Goal: Complete application form

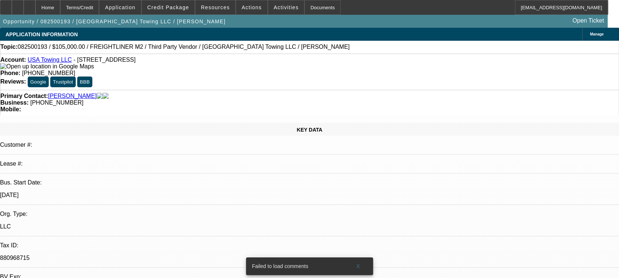
select select "0"
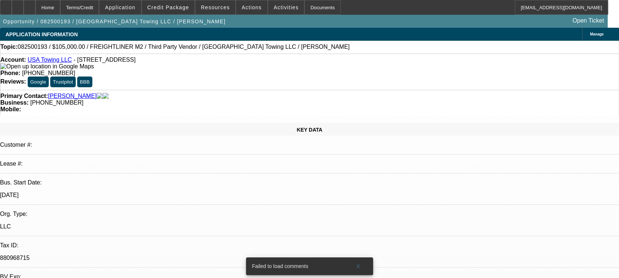
select select "0"
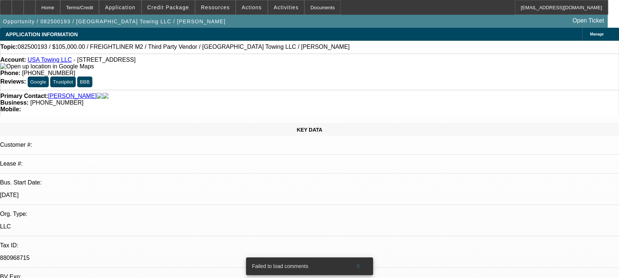
select select "0"
select select "1"
select select "2"
select select "6"
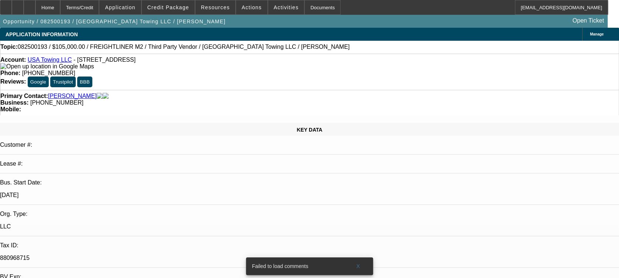
select select "1"
select select "2"
select select "6"
select select "1"
select select "2"
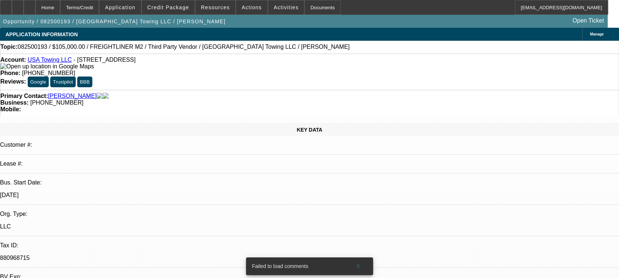
select select "6"
select select "1"
select select "2"
select select "6"
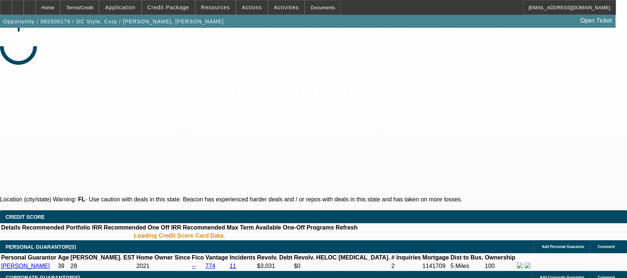
select select "0"
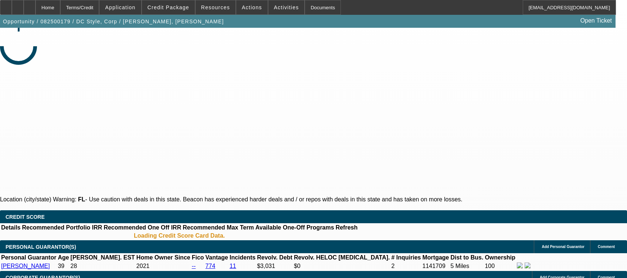
select select "0"
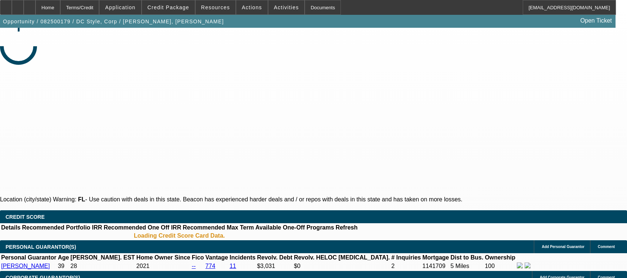
select select "0"
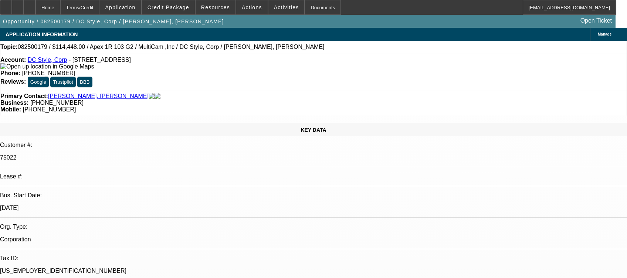
select select "1"
select select "6"
select select "1"
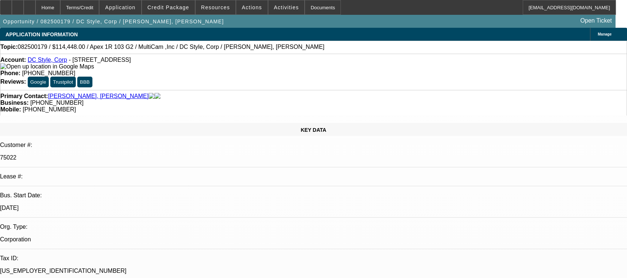
select select "6"
select select "1"
select select "6"
select select "1"
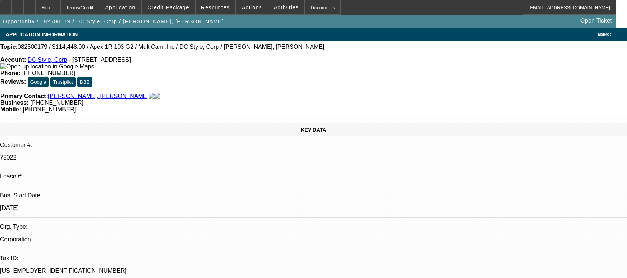
select select "1"
select select "6"
click at [35, 11] on div at bounding box center [30, 7] width 12 height 15
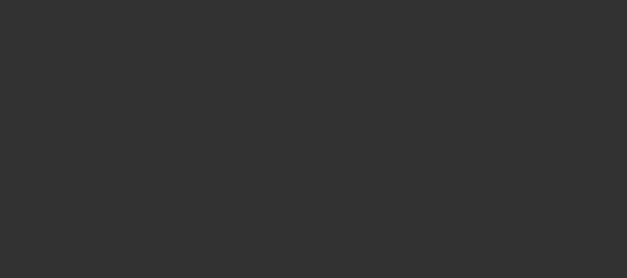
select select "0"
select select "2"
select select "0.1"
select select "4"
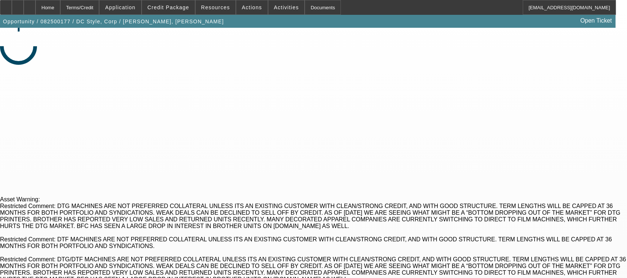
select select "0"
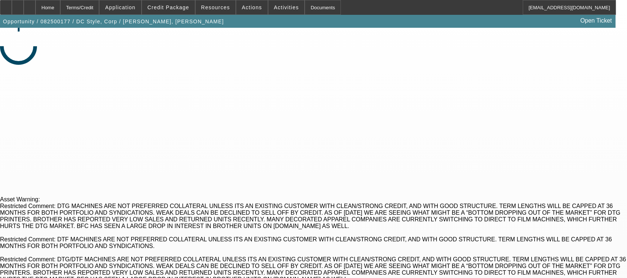
select select "0"
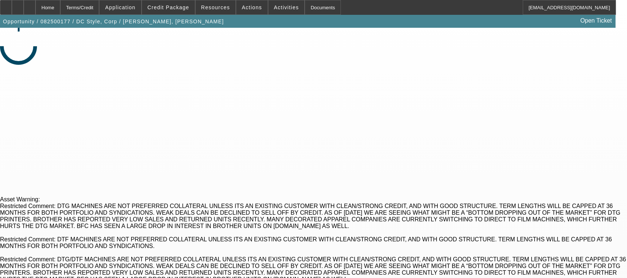
select select "0"
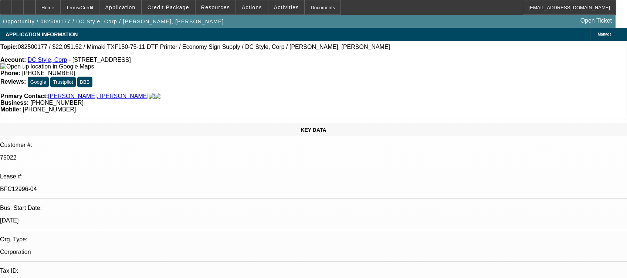
select select "1"
select select "6"
select select "1"
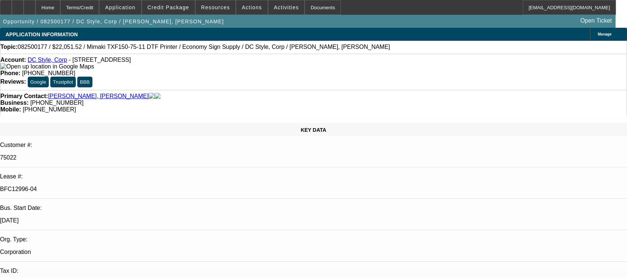
select select "6"
select select "1"
select select "6"
select select "1"
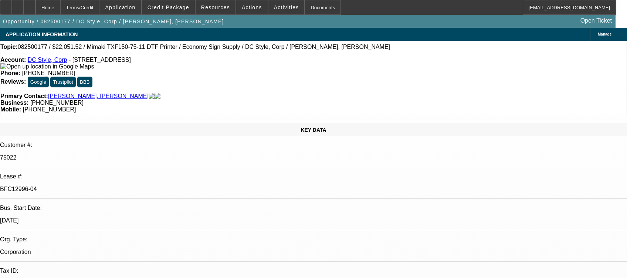
select select "1"
select select "6"
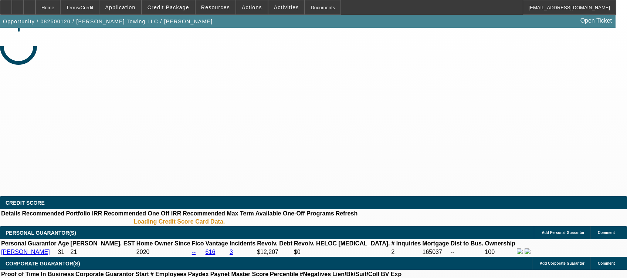
select select "0"
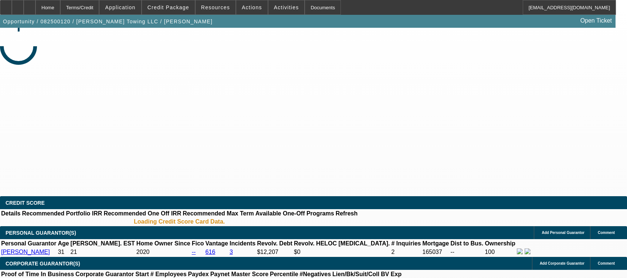
select select "0"
select select "0.1"
select select "0"
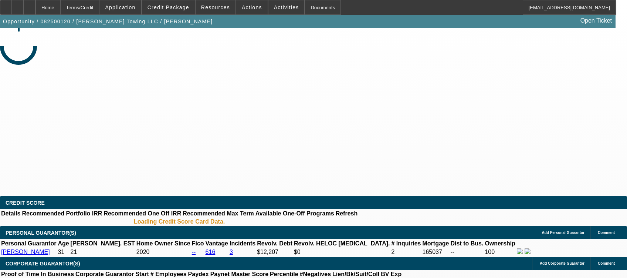
select select "0"
select select "0.1"
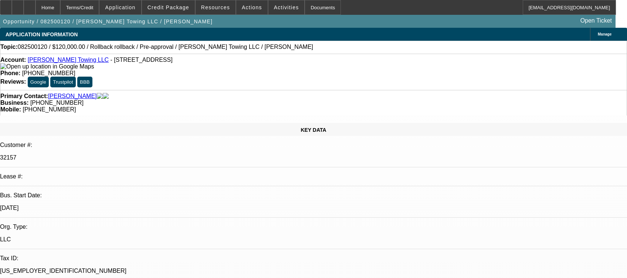
select select "1"
select select "6"
select select "1"
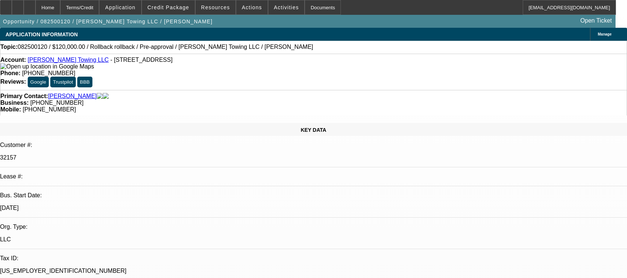
select select "6"
select select "1"
select select "3"
select select "4"
select select "1"
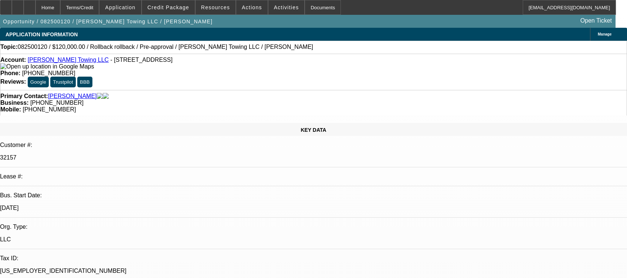
select select "3"
select select "4"
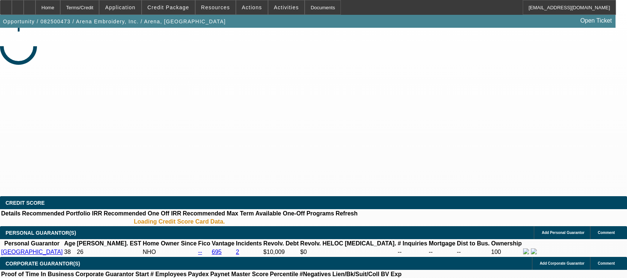
select select "0"
select select "2"
select select "0.1"
select select "4"
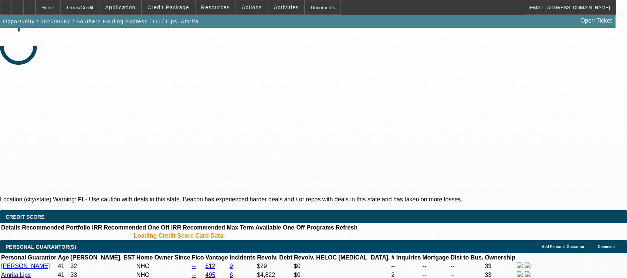
select select "0"
select select "2"
select select "0.1"
select select "4"
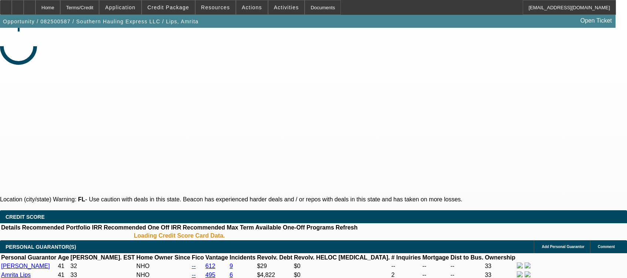
select select "0"
select select "2"
select select "0.1"
select select "4"
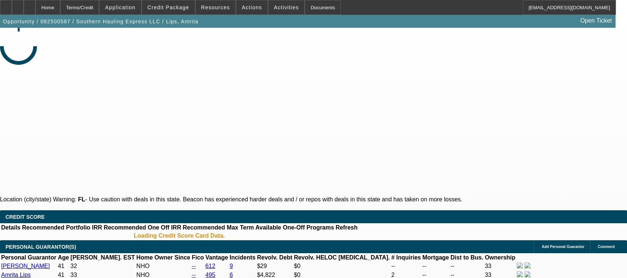
select select "0.1"
select select "2"
select select "0.1"
select select "4"
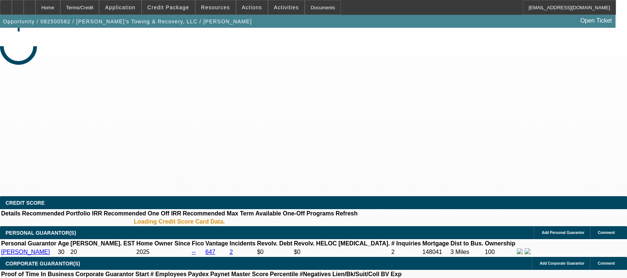
select select "0.15"
select select "2"
select select "0.1"
select select "4"
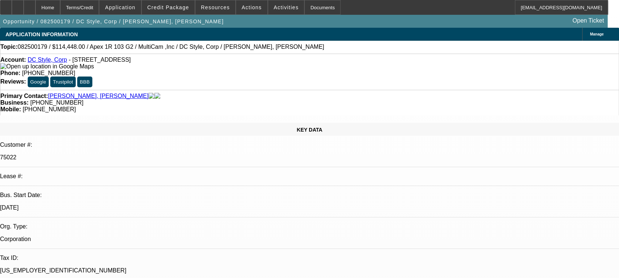
select select "0"
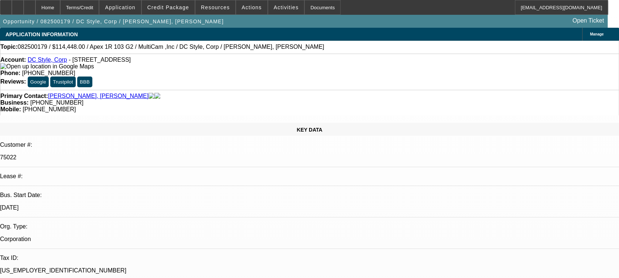
select select "0"
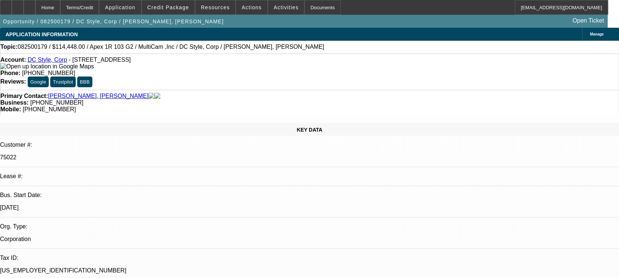
select select "0"
select select "1"
select select "6"
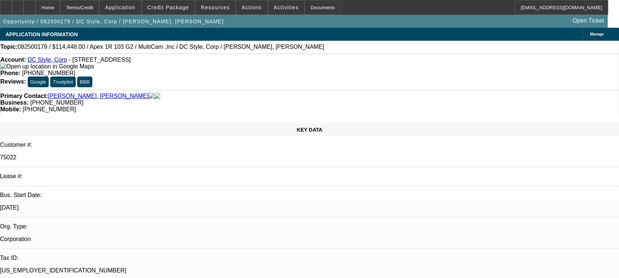
select select "1"
select select "6"
select select "1"
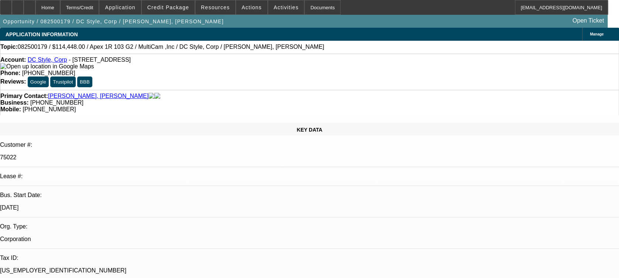
select select "6"
select select "1"
select select "6"
click at [165, 11] on span at bounding box center [168, 8] width 53 height 18
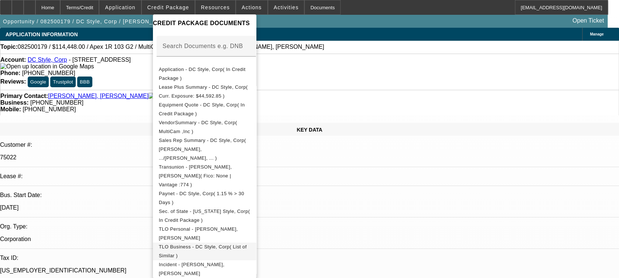
scroll to position [148, 0]
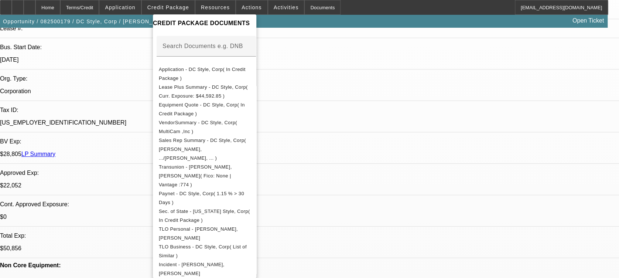
click at [448, 232] on div at bounding box center [309, 139] width 619 height 278
